Goal: Transaction & Acquisition: Purchase product/service

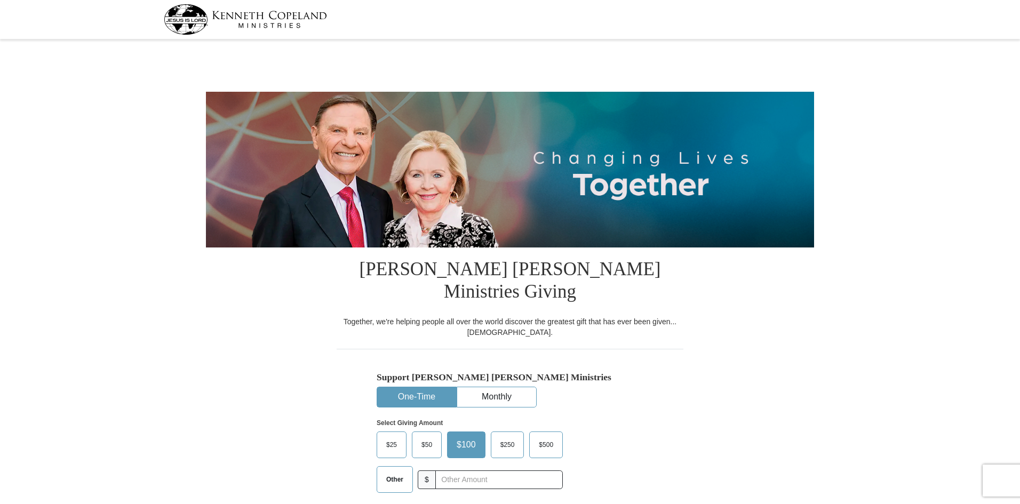
select select "AR"
click at [461, 471] on input "text" at bounding box center [499, 480] width 118 height 19
type input "15"
click at [632, 439] on div "Select Giving Amount Amount must be a valid number The total gift cannot be les…" at bounding box center [510, 454] width 267 height 93
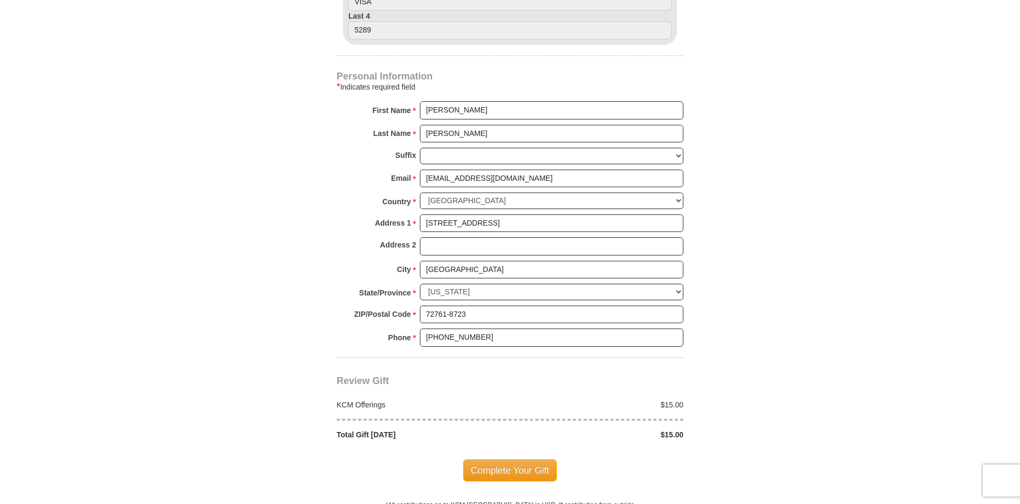
scroll to position [694, 0]
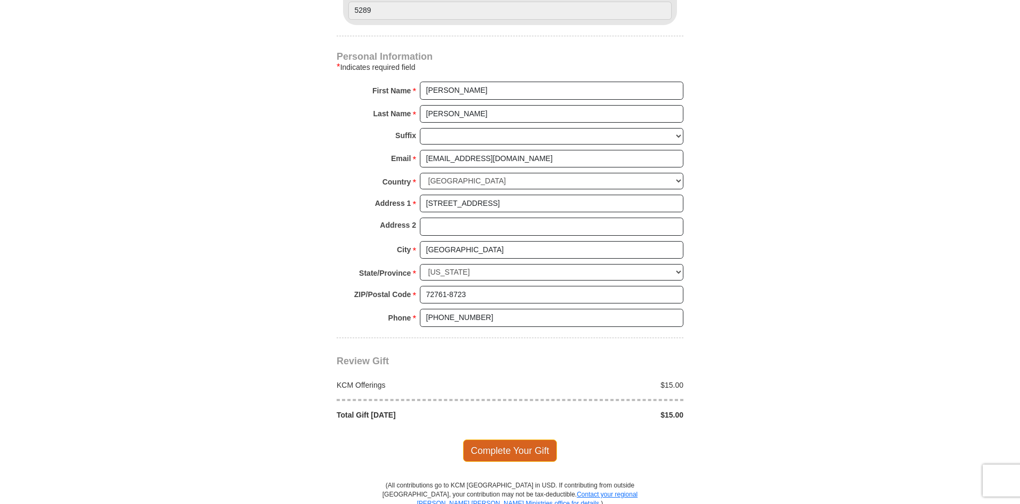
click at [500, 440] on span "Complete Your Gift" at bounding box center [510, 451] width 94 height 22
